Goal: Task Accomplishment & Management: Complete application form

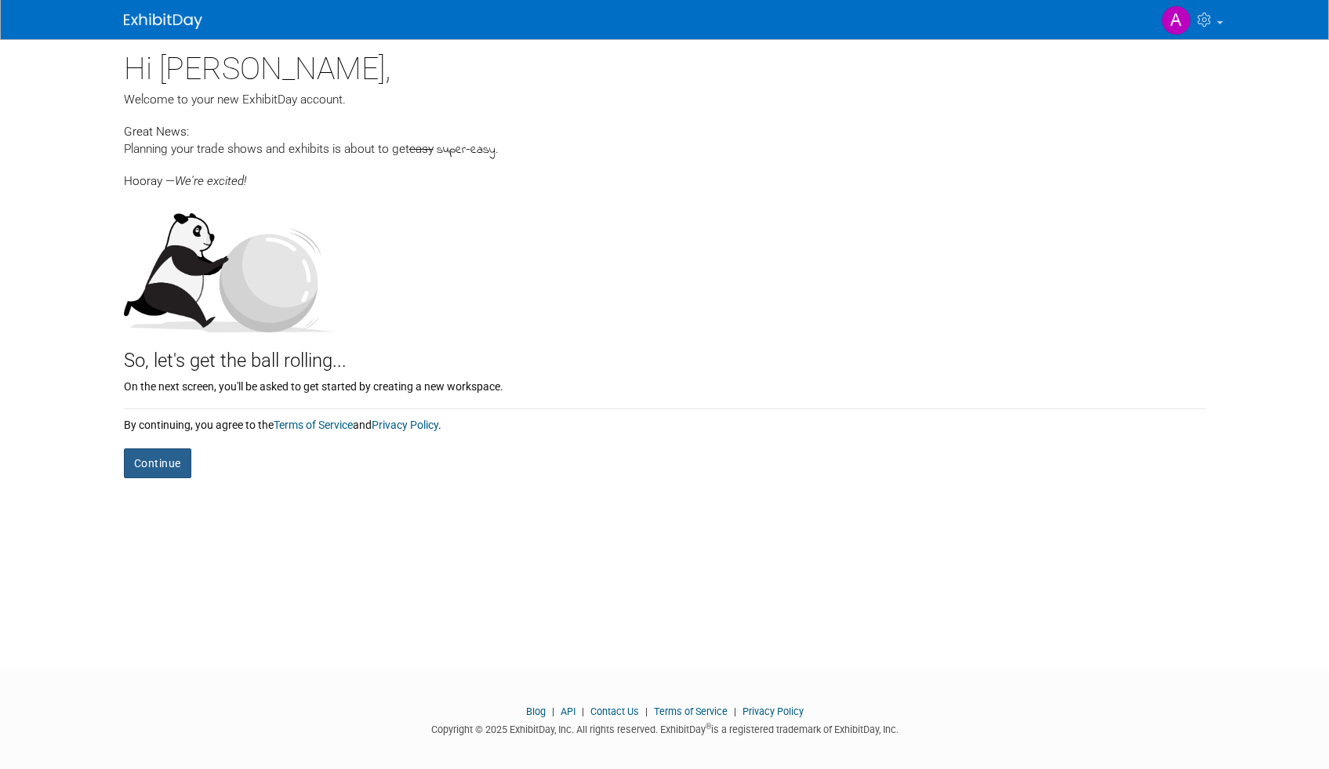
click at [169, 457] on button "Continue" at bounding box center [157, 464] width 67 height 30
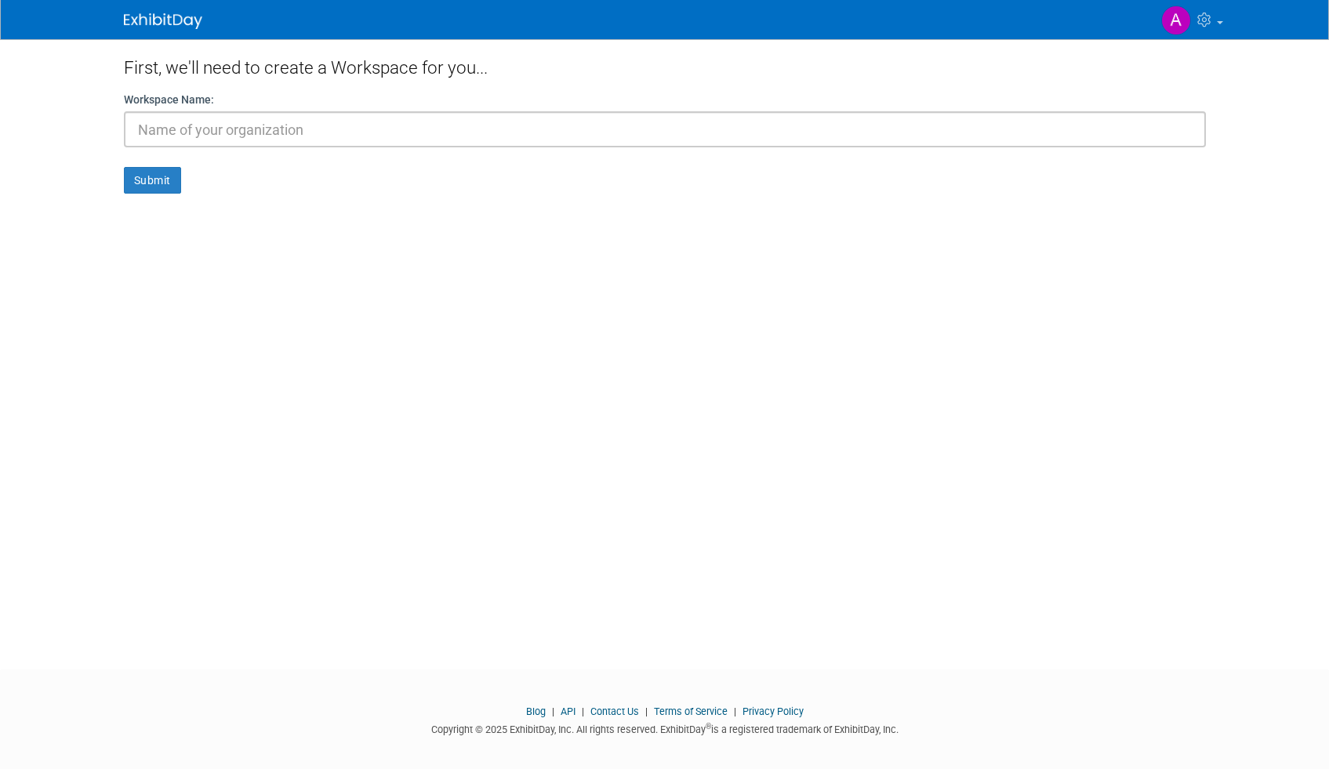
click at [207, 132] on input "text" at bounding box center [665, 129] width 1082 height 36
type input "Shhhh"
click at [169, 176] on button "Submit" at bounding box center [152, 180] width 57 height 27
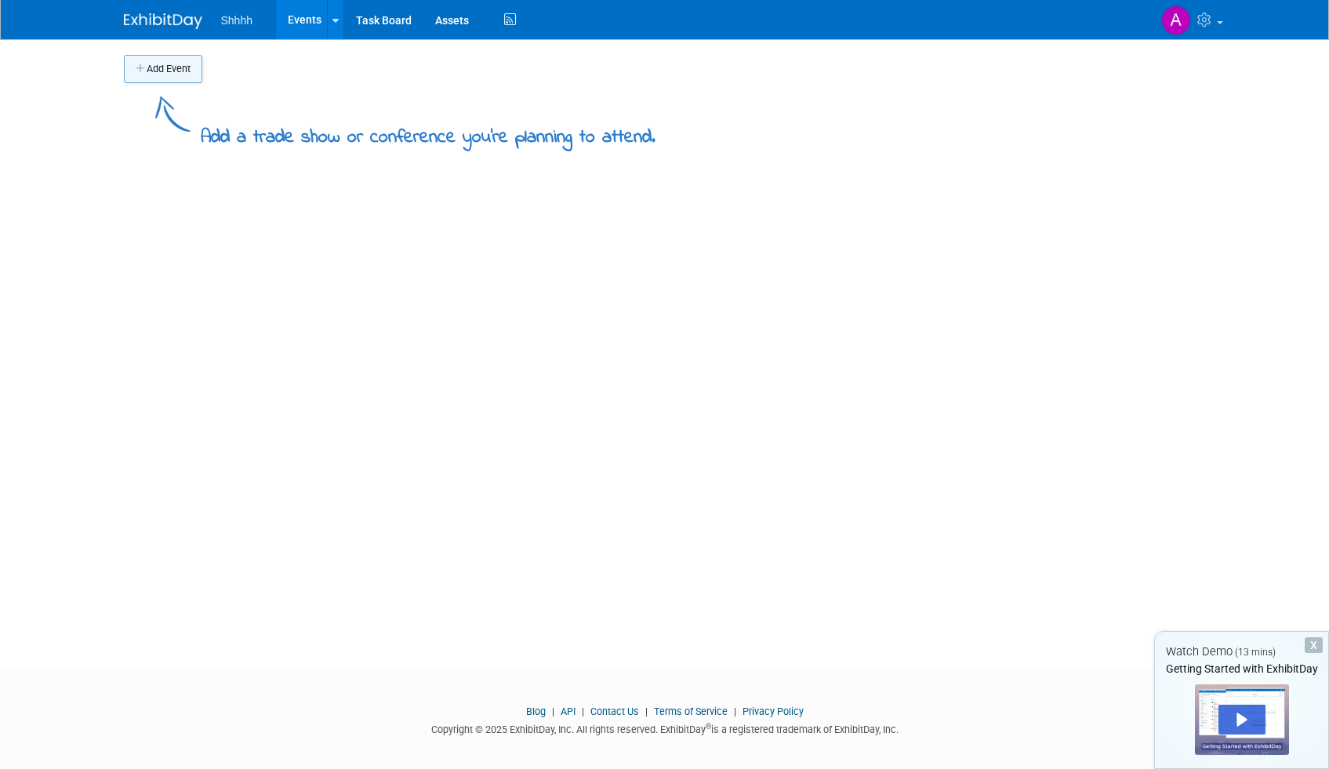
click at [144, 75] on button "Add Event" at bounding box center [163, 69] width 78 height 28
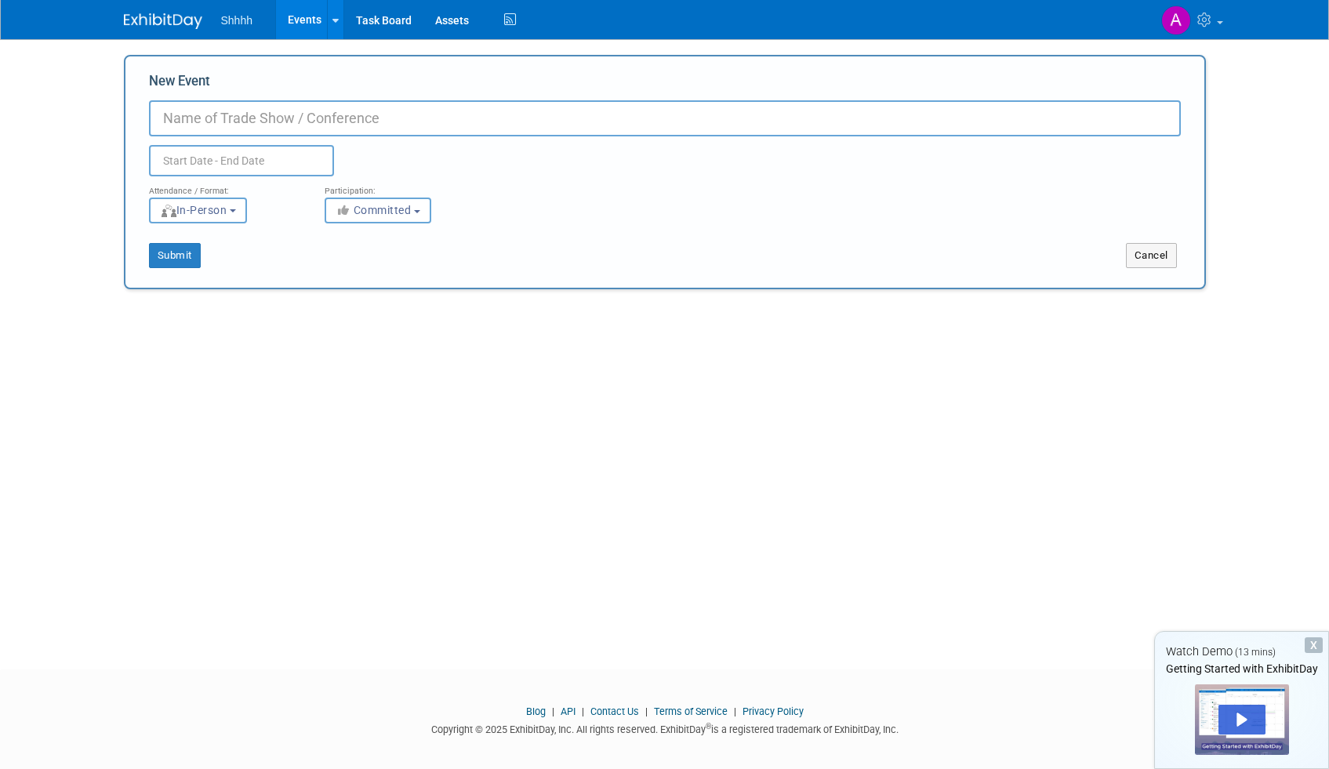
click at [176, 124] on input "New Event" at bounding box center [665, 118] width 1032 height 36
type input "R"
type input "RAWF"
click at [201, 167] on input "text" at bounding box center [241, 160] width 185 height 31
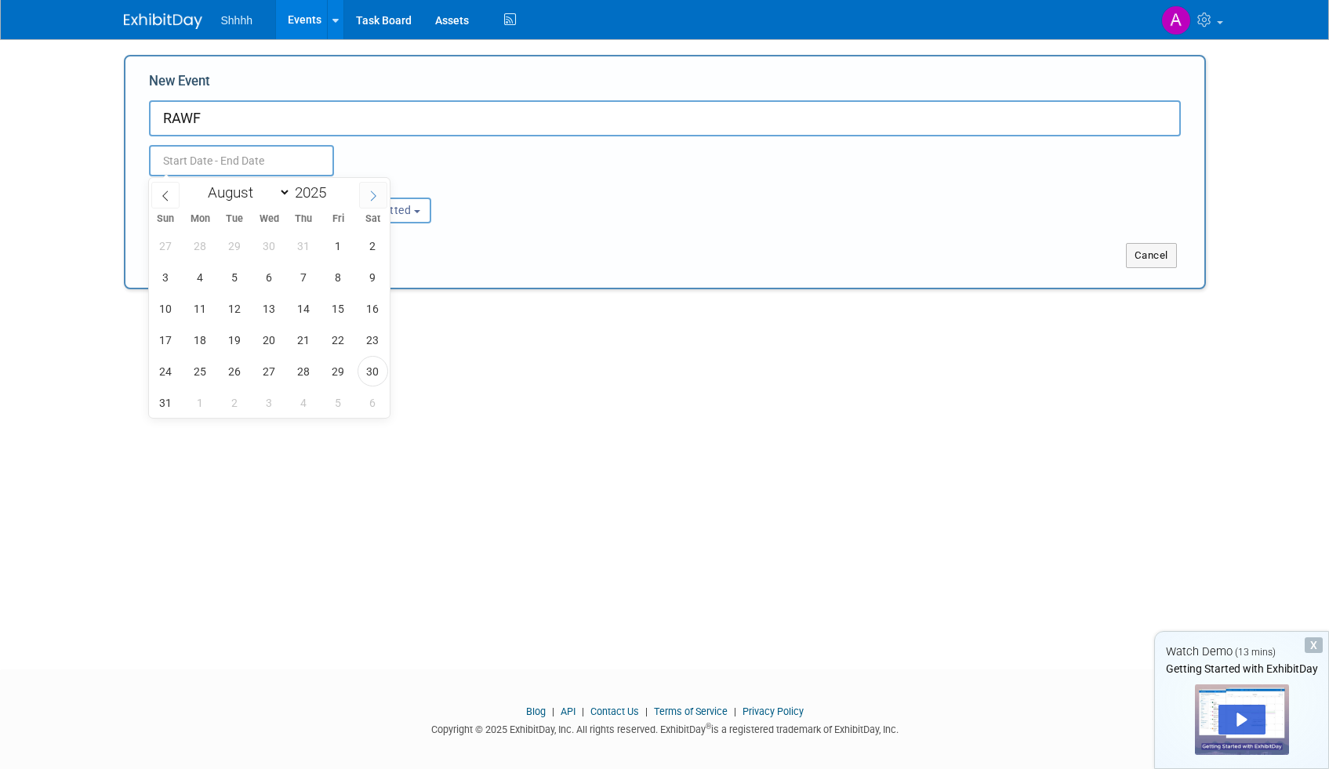
click at [373, 184] on span at bounding box center [373, 195] width 28 height 27
click at [373, 194] on icon at bounding box center [373, 196] width 11 height 11
select select "10"
click at [342, 283] on span "7" at bounding box center [338, 277] width 31 height 31
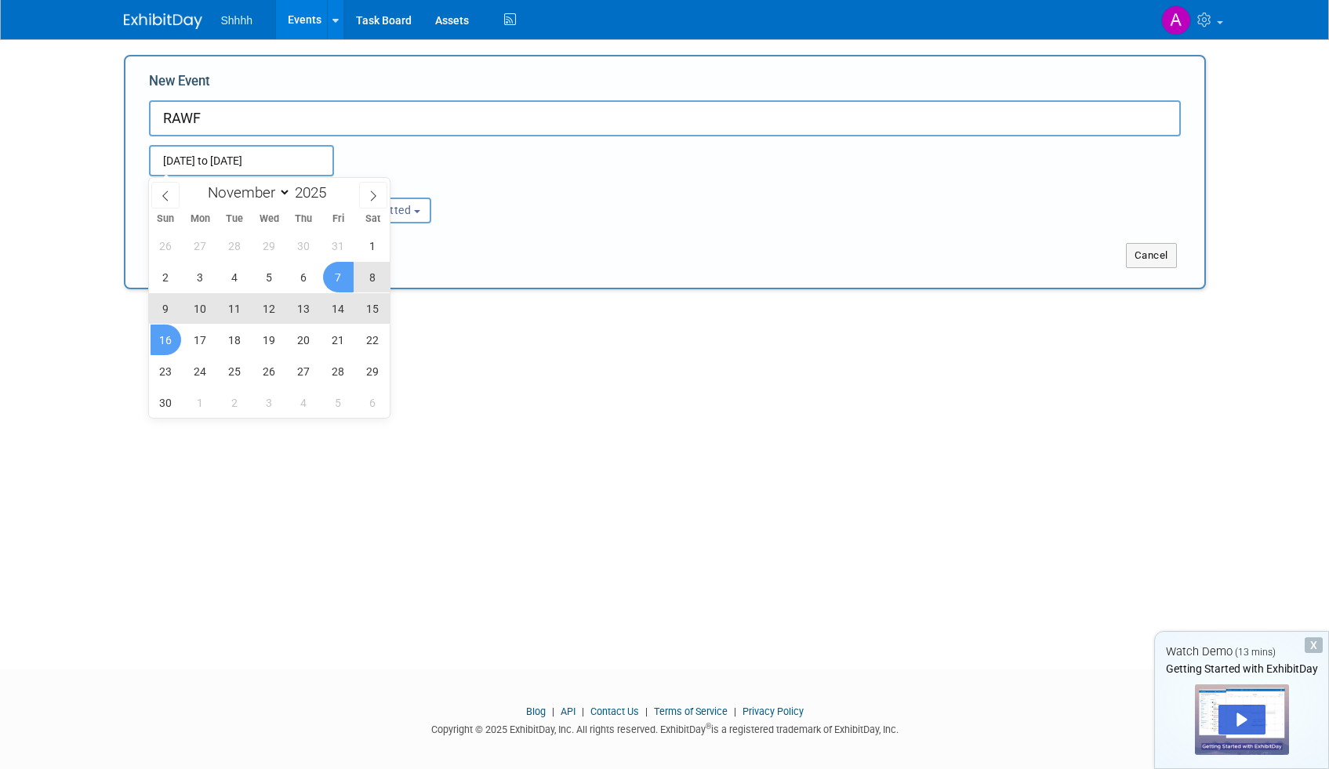
click at [167, 333] on span "16" at bounding box center [166, 340] width 31 height 31
type input "[DATE] to [DATE]"
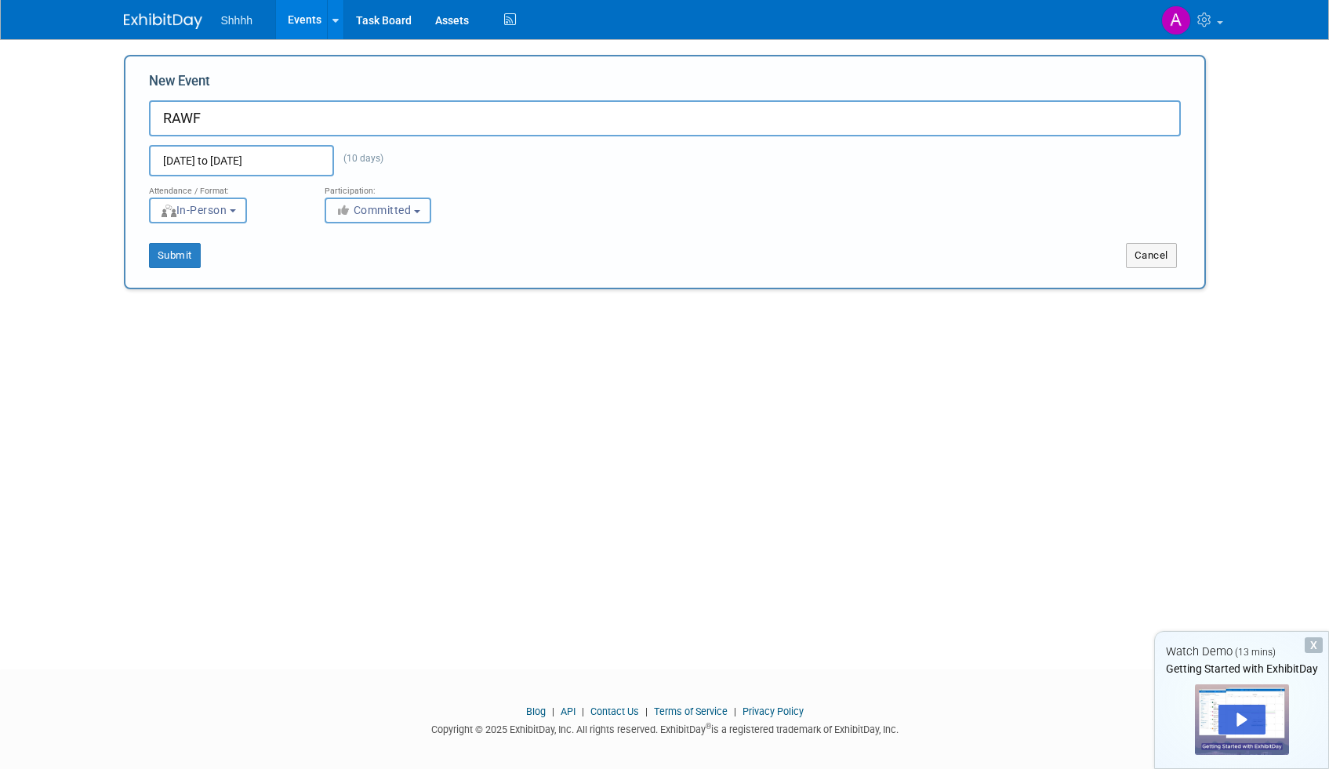
click at [418, 209] on button "Committed" at bounding box center [378, 211] width 107 height 26
click at [406, 238] on label "Committed" at bounding box center [385, 243] width 104 height 20
click at [340, 238] on input "Committed" at bounding box center [334, 243] width 10 height 10
click at [181, 256] on button "Submit" at bounding box center [175, 255] width 52 height 25
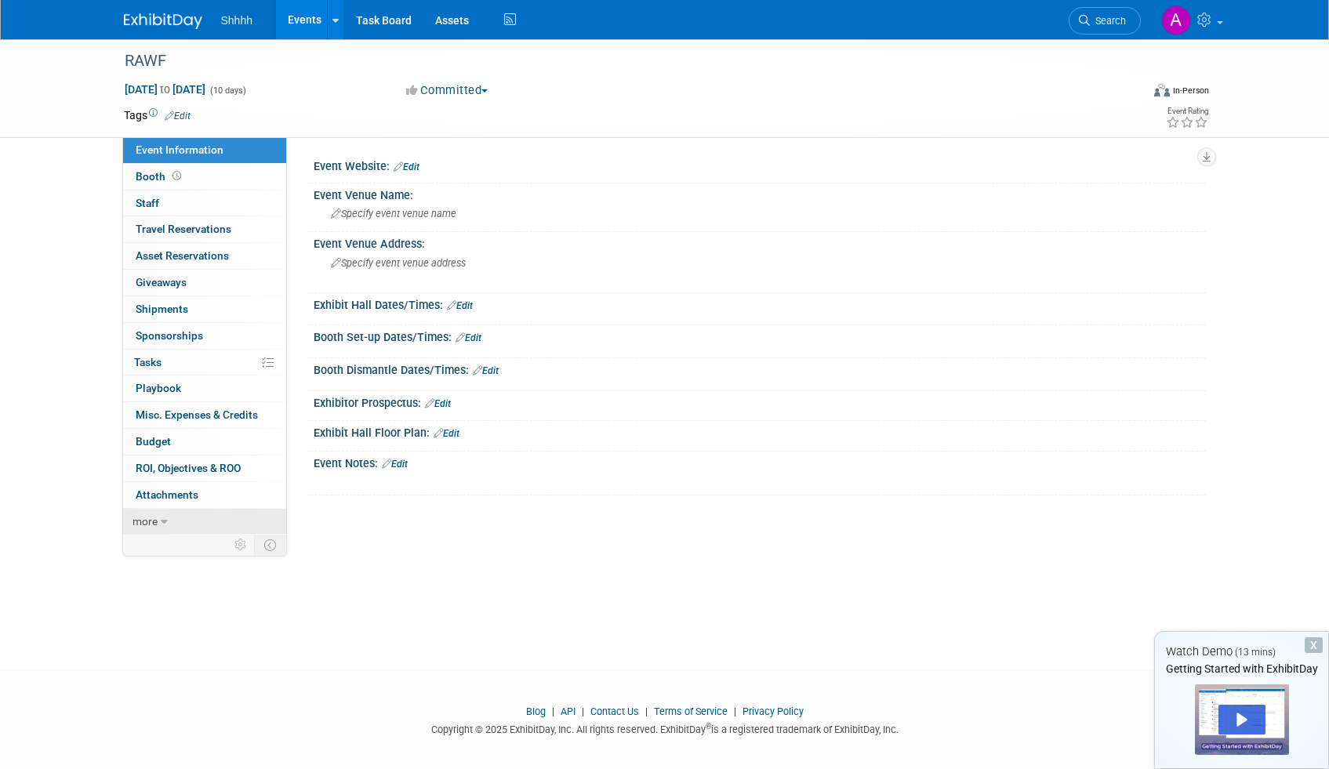
click at [140, 522] on span "more" at bounding box center [145, 521] width 25 height 13
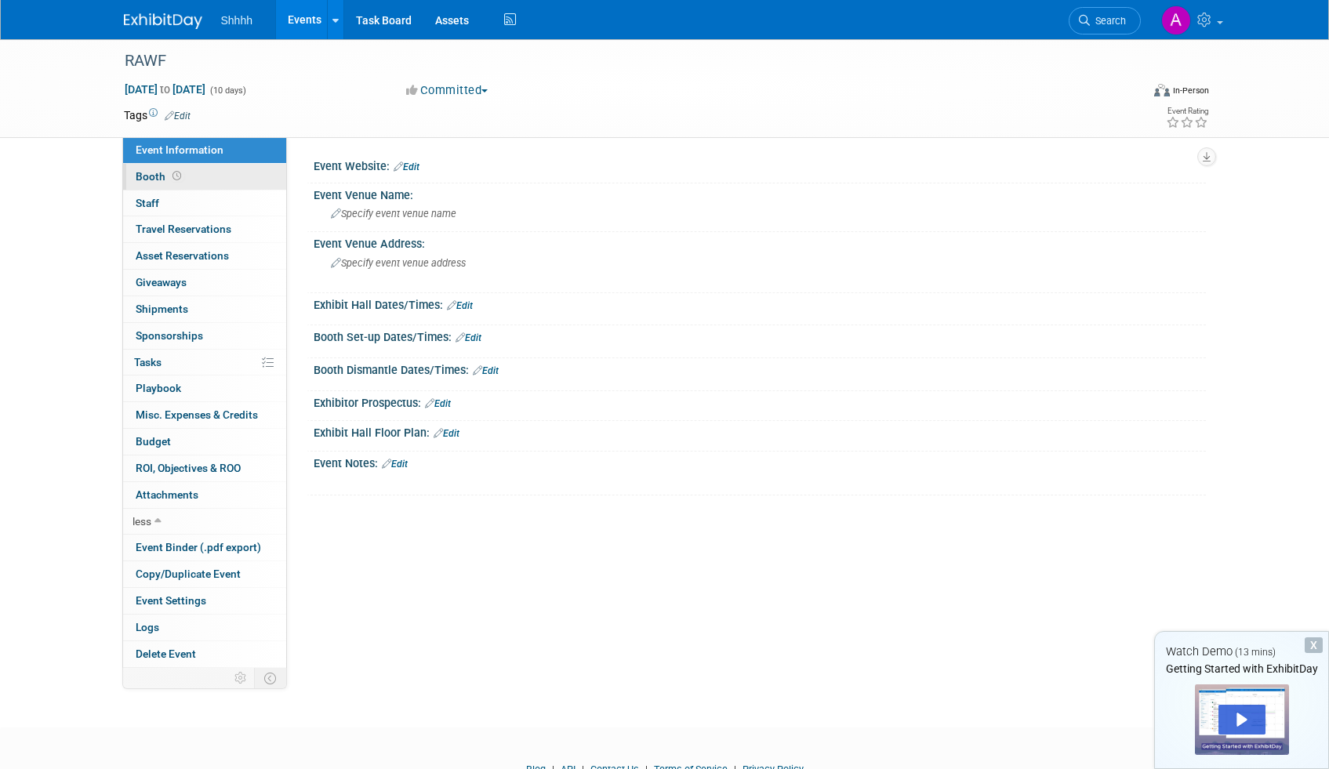
click at [154, 176] on span "Booth" at bounding box center [160, 176] width 49 height 13
